Goal: Find specific page/section

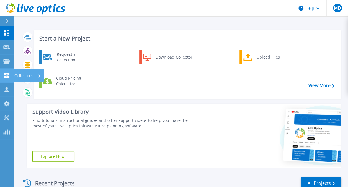
click at [7, 68] on link "Collectors Collectors" at bounding box center [7, 75] width 14 height 14
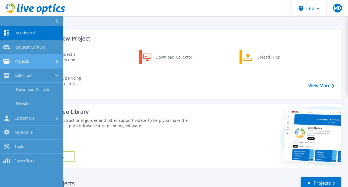
click at [7, 66] on link "Projects Projects" at bounding box center [31, 61] width 63 height 14
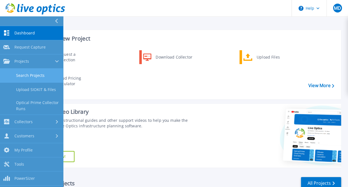
click at [24, 74] on link "Search Projects" at bounding box center [31, 75] width 63 height 14
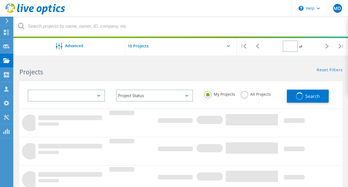
type input "1"
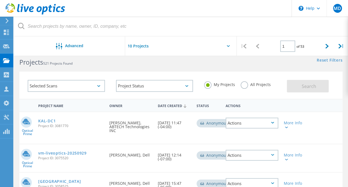
scroll to position [10, 0]
click at [50, 122] on link "KAL-DC1" at bounding box center [46, 121] width 17 height 4
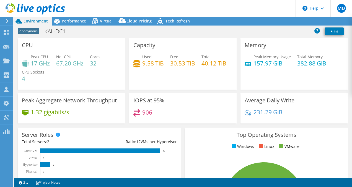
select select "USD"
radio input "true"
radio input "false"
click at [127, 73] on div "Capacity Used 9.58 TiB Free 30.53 TiB Total 40.12 TiB" at bounding box center [183, 64] width 112 height 52
click at [95, 64] on h4 "32" at bounding box center [95, 63] width 11 height 6
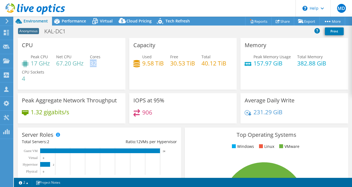
click at [95, 64] on h4 "32" at bounding box center [95, 63] width 11 height 6
drag, startPoint x: 95, startPoint y: 64, endPoint x: 117, endPoint y: 79, distance: 26.8
click at [117, 79] on div "Peak CPU 17 GHz Net CPU 67.20 GHz Cores 32 CPU Sockets 4" at bounding box center [71, 70] width 99 height 33
click at [83, 21] on span "Performance" at bounding box center [74, 20] width 24 height 5
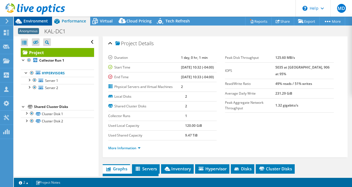
click at [45, 20] on span "Environment" at bounding box center [36, 20] width 24 height 5
